Goal: Transaction & Acquisition: Purchase product/service

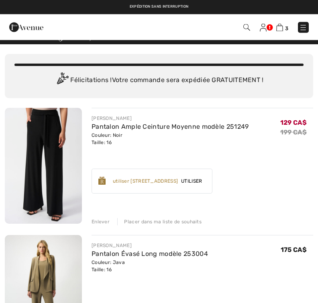
scroll to position [8, 0]
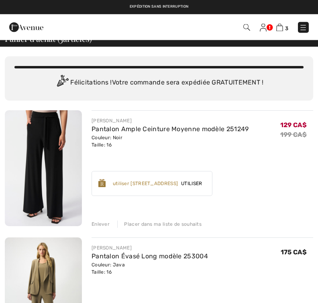
click at [261, 164] on div "[PERSON_NAME] Pantalon Ample Ceinture Moyenne modèle 251249 Couleur: Noir Taill…" at bounding box center [203, 169] width 222 height 117
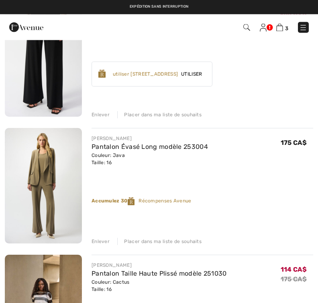
scroll to position [135, 0]
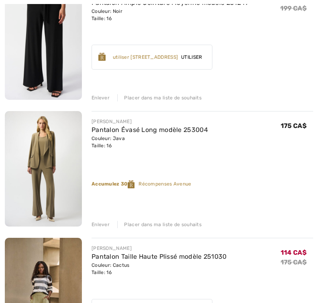
click at [107, 228] on div "Enlever" at bounding box center [101, 224] width 18 height 7
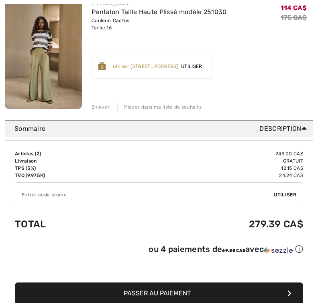
scroll to position [252, 0]
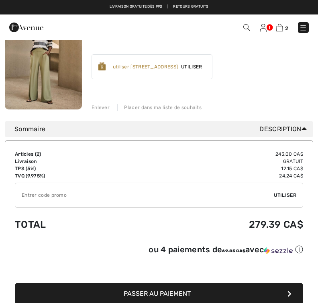
click at [188, 201] on input "TEXT" at bounding box center [144, 195] width 259 height 24
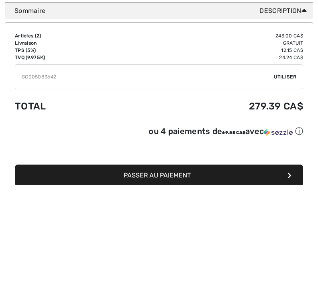
click at [292, 182] on div "✔ Utiliser Enlever" at bounding box center [159, 194] width 289 height 25
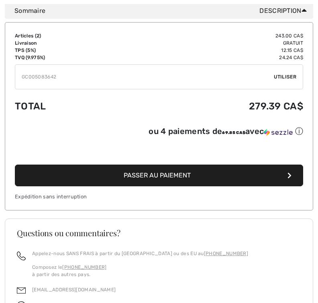
click at [293, 80] on span "Utiliser" at bounding box center [285, 76] width 23 height 7
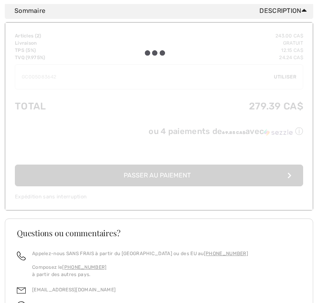
click at [288, 81] on div "✔ Utiliser Enlever" at bounding box center [159, 76] width 289 height 25
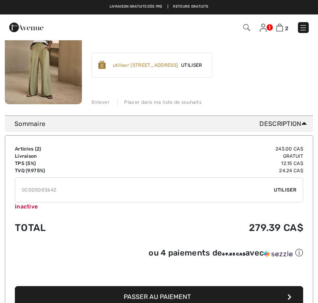
scroll to position [257, 0]
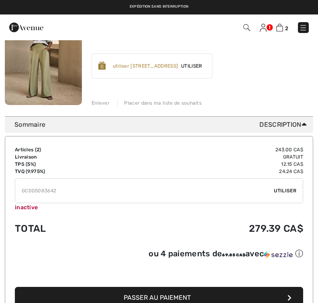
click at [82, 195] on input "TEXT" at bounding box center [144, 190] width 259 height 24
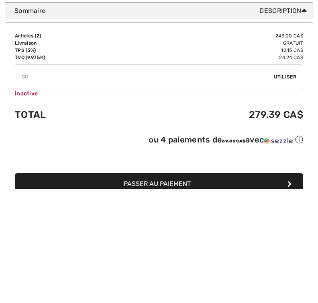
type input "G"
type input "GC005083642"
click at [293, 178] on div "✔ Utiliser Enlever" at bounding box center [159, 190] width 289 height 25
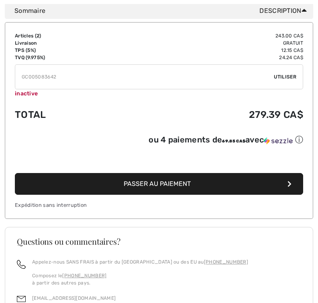
click at [290, 78] on span "Utiliser" at bounding box center [285, 76] width 23 height 7
